Goal: Task Accomplishment & Management: Use online tool/utility

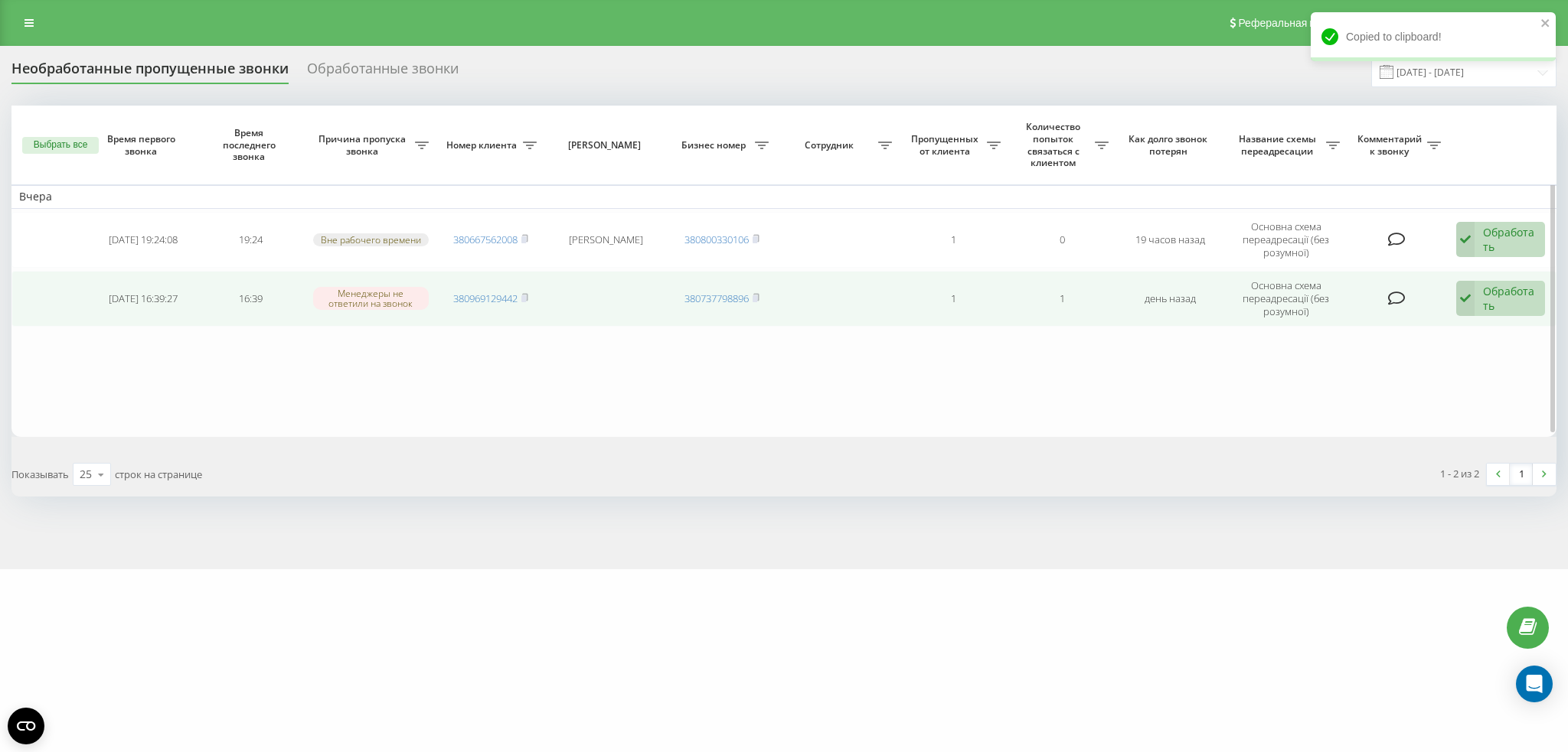
click at [1465, 291] on icon at bounding box center [1465, 298] width 19 height 36
click at [1391, 333] on div "Не удалось связаться" at bounding box center [1397, 330] width 293 height 27
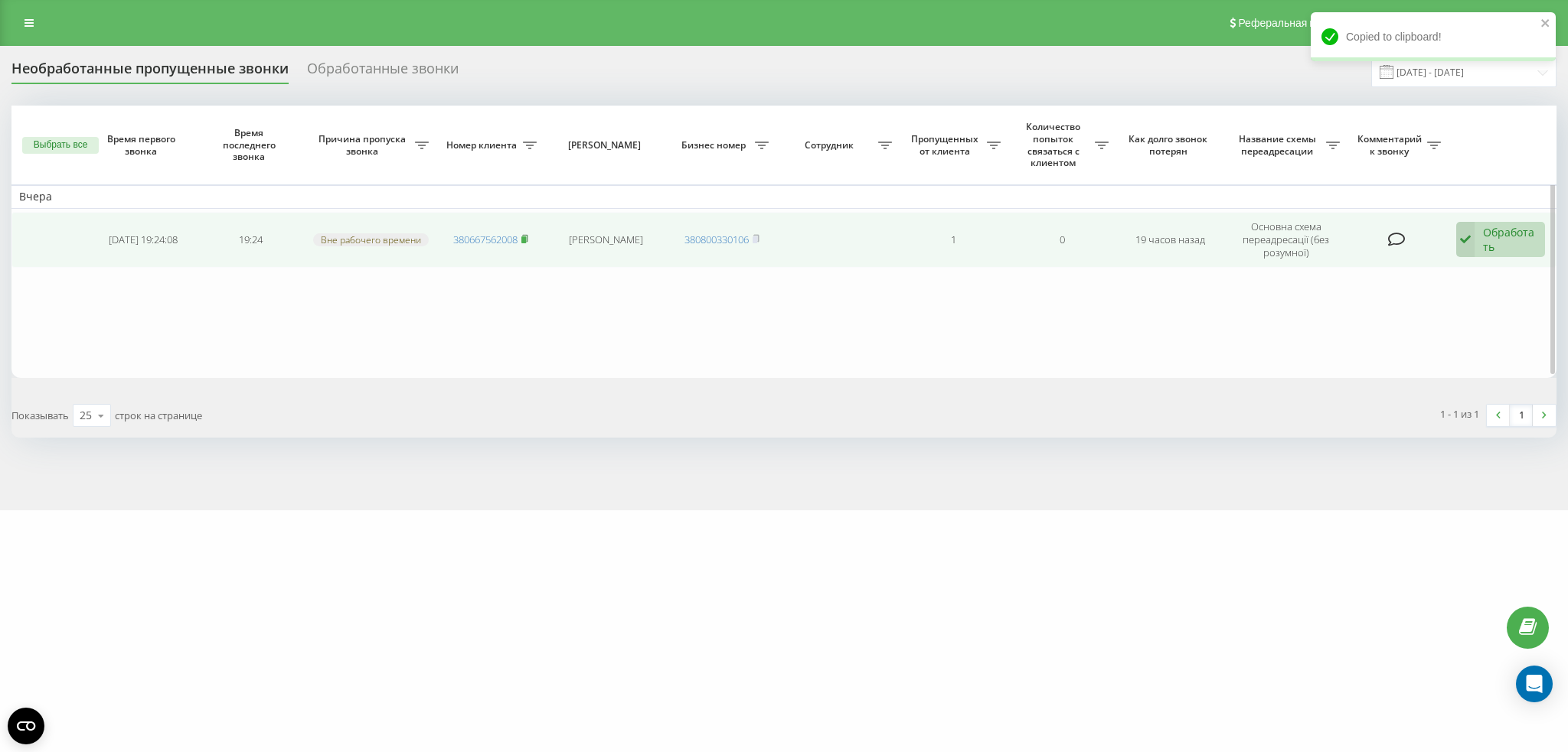
click at [525, 236] on icon at bounding box center [524, 239] width 7 height 9
click at [525, 237] on rect at bounding box center [523, 239] width 5 height 7
click at [1481, 234] on div "Обработать Не удалось связаться Связался с клиентом с помощью другого канала Кл…" at bounding box center [1500, 239] width 89 height 36
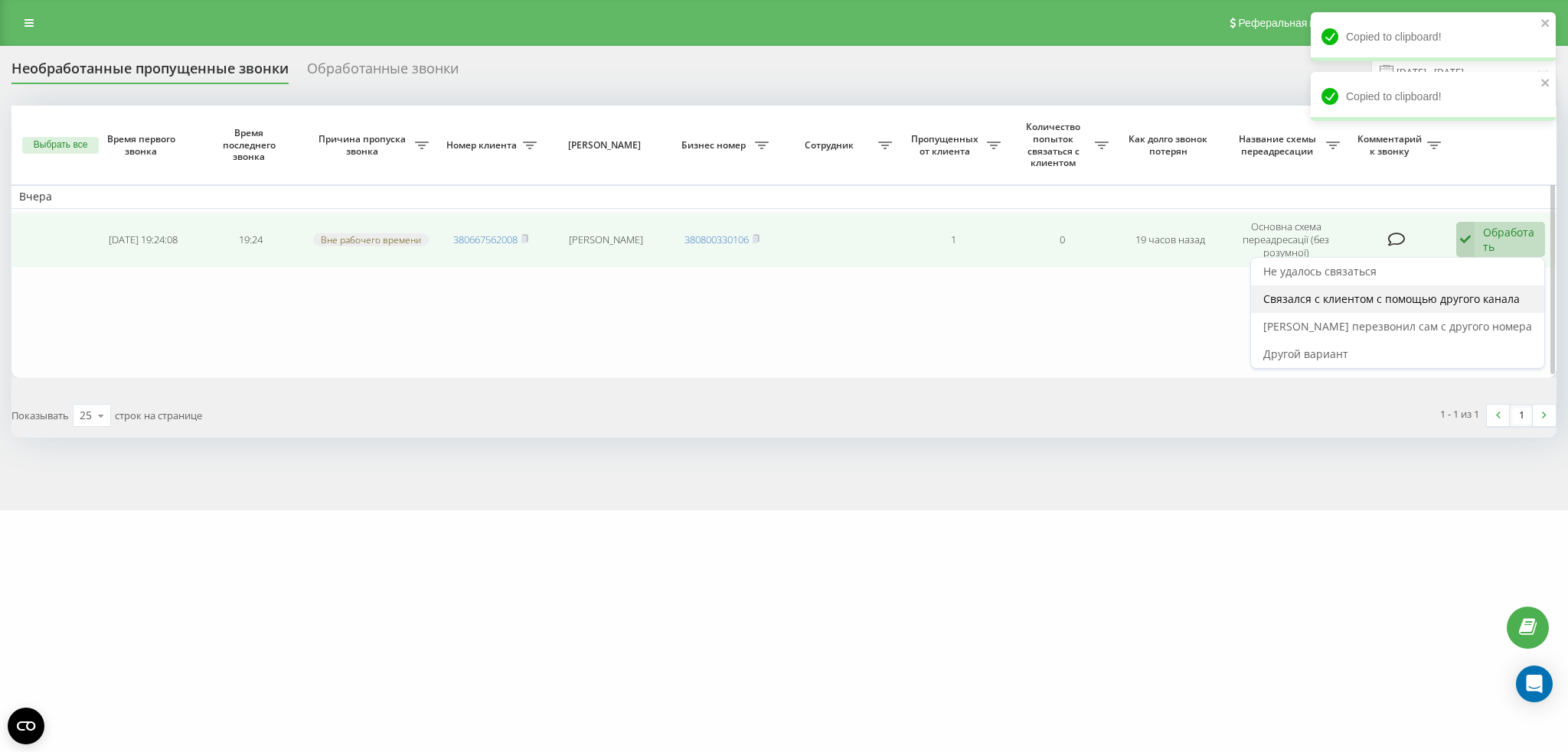
click at [1394, 286] on div "Связался с клиентом с помощью другого канала" at bounding box center [1397, 298] width 293 height 27
